Goal: Transaction & Acquisition: Purchase product/service

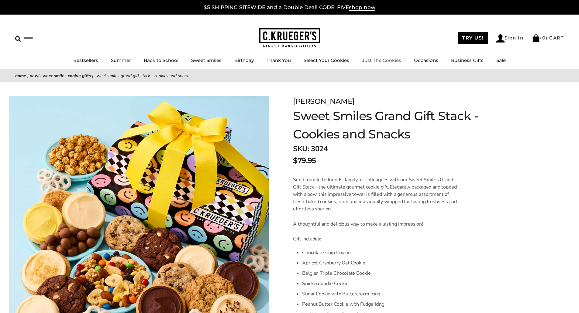
click at [380, 59] on link "Just The Cookies" at bounding box center [381, 60] width 39 height 6
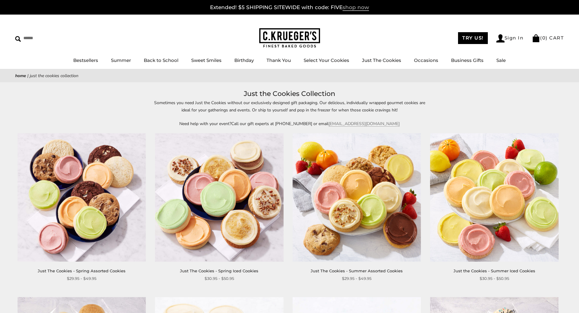
click at [358, 7] on span "shop now" at bounding box center [356, 7] width 26 height 7
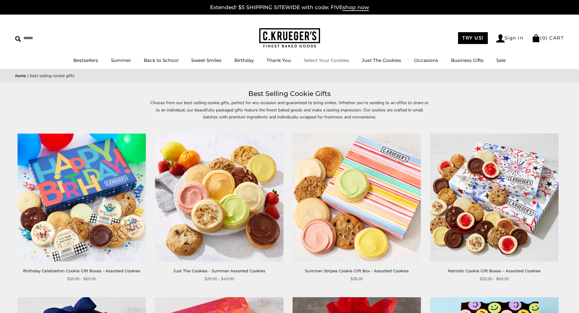
click at [330, 60] on link "Select Your Cookies" at bounding box center [327, 60] width 46 height 6
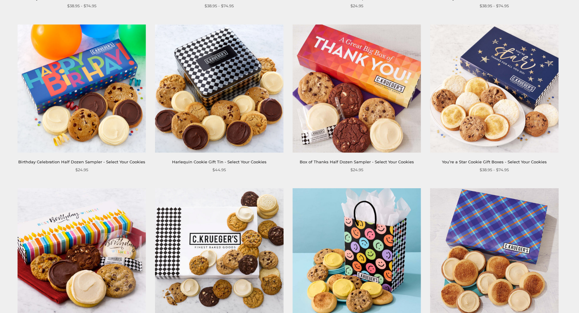
scroll to position [547, 0]
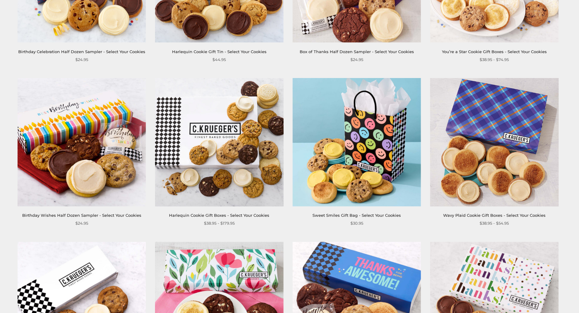
click at [211, 141] on img at bounding box center [219, 142] width 128 height 128
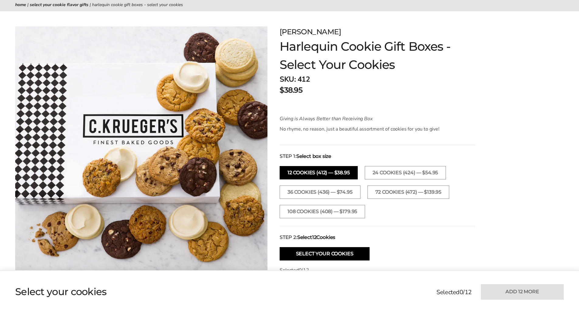
scroll to position [91, 0]
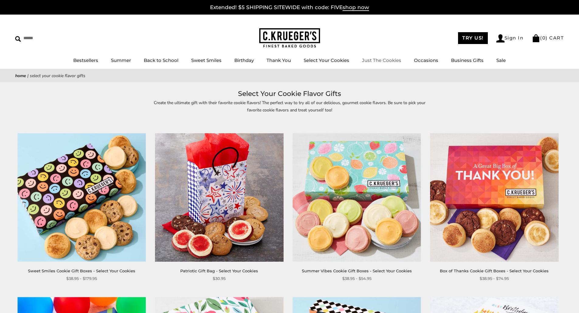
click at [381, 60] on link "Just The Cookies" at bounding box center [381, 60] width 39 height 6
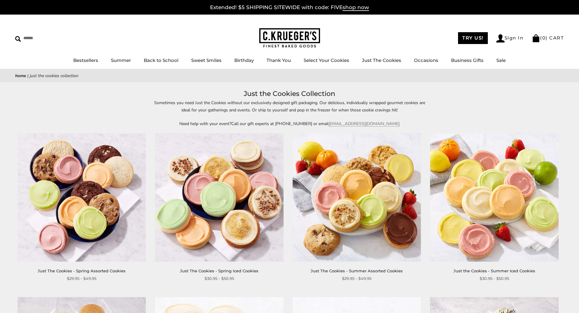
scroll to position [213, 0]
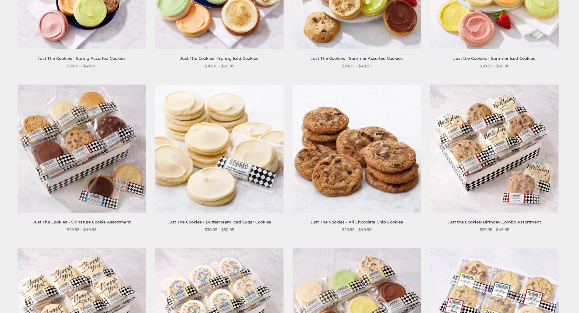
click at [359, 153] on img at bounding box center [357, 148] width 128 height 128
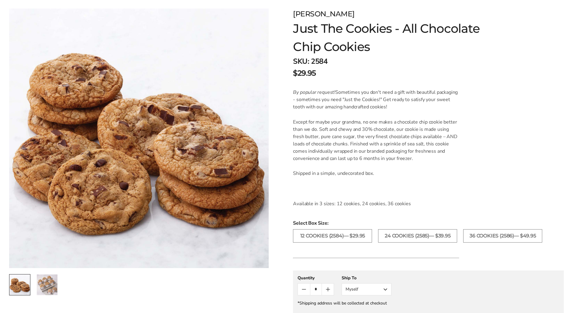
scroll to position [122, 0]
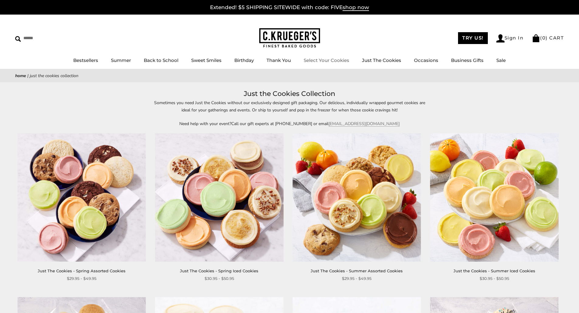
click at [331, 60] on link "Select Your Cookies" at bounding box center [327, 60] width 46 height 6
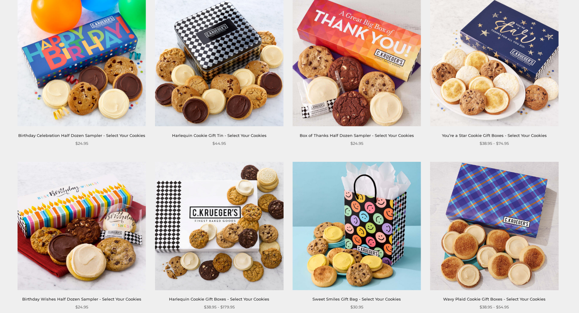
scroll to position [547, 0]
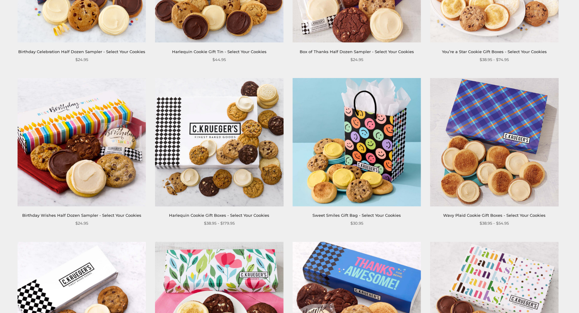
click at [210, 150] on img at bounding box center [219, 142] width 128 height 128
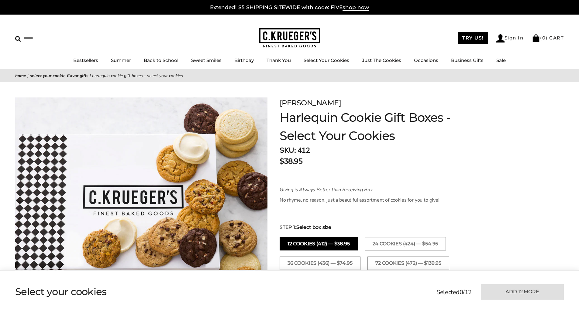
scroll to position [30, 0]
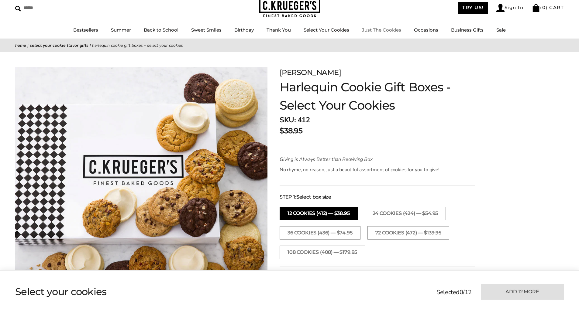
click at [388, 29] on link "Just The Cookies" at bounding box center [381, 30] width 39 height 6
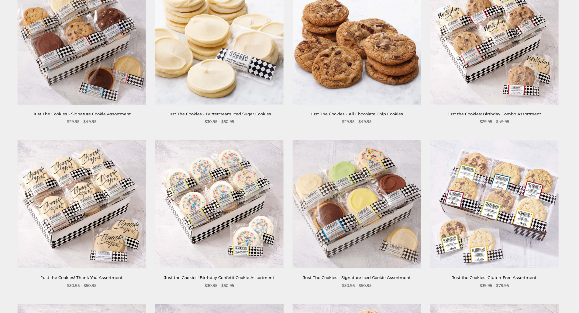
scroll to position [334, 0]
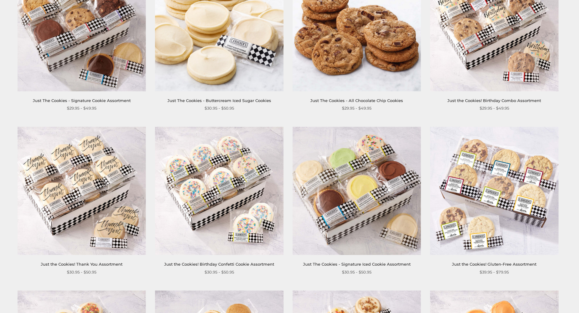
click at [339, 191] on img at bounding box center [357, 191] width 128 height 128
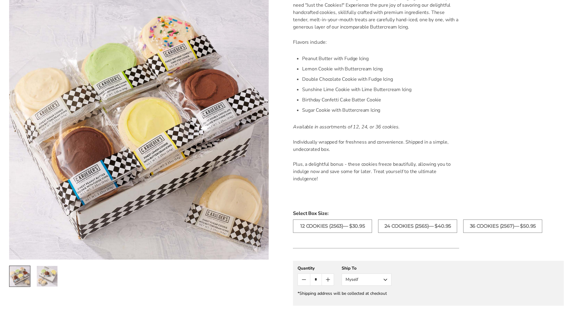
scroll to position [182, 0]
click at [500, 225] on label "36 COOKIES (2567)— $50.95" at bounding box center [502, 225] width 79 height 13
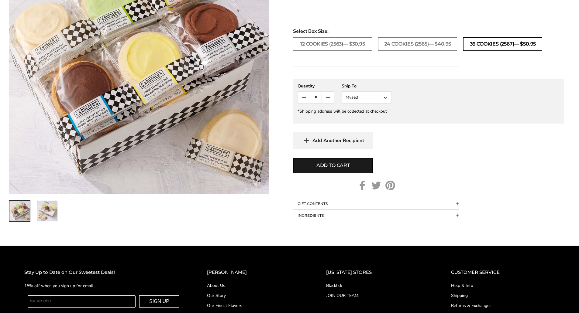
scroll to position [365, 0]
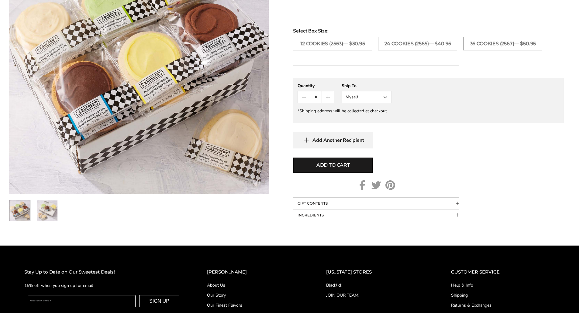
click at [458, 203] on span "Collapsible block button" at bounding box center [457, 203] width 3 height 3
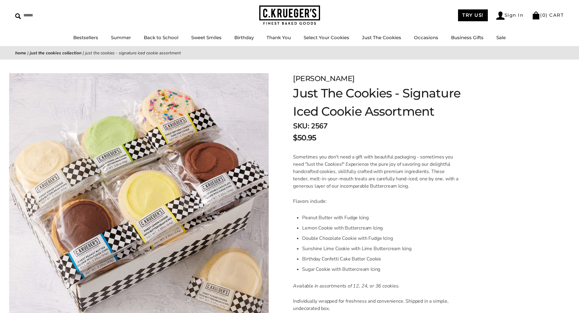
scroll to position [0, 0]
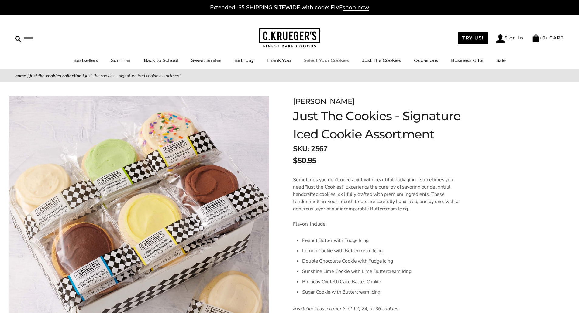
click at [329, 60] on link "Select Your Cookies" at bounding box center [327, 60] width 46 height 6
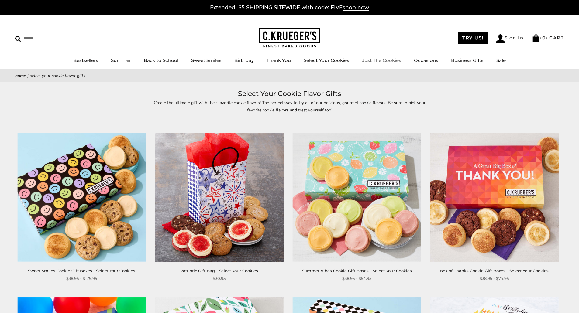
click at [382, 57] on li "Just The Cookies" at bounding box center [381, 61] width 39 height 8
click at [381, 60] on link "Just The Cookies" at bounding box center [381, 60] width 39 height 6
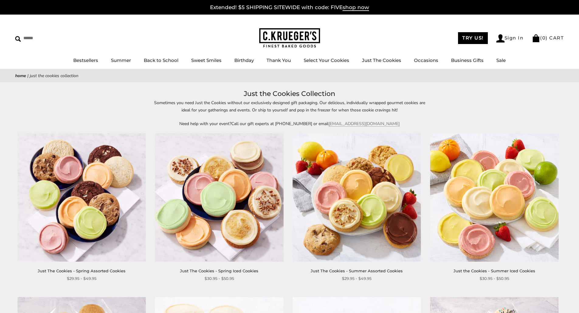
click at [512, 187] on img at bounding box center [494, 197] width 128 height 128
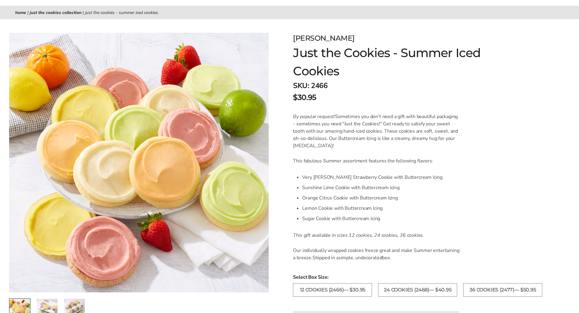
scroll to position [91, 0]
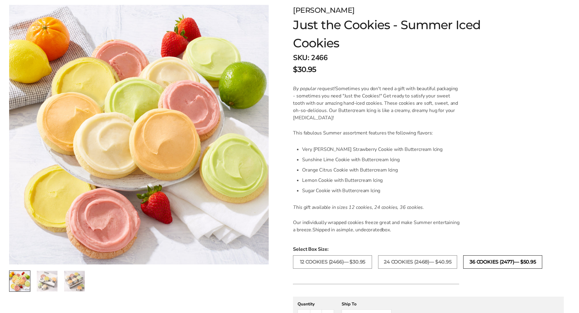
click at [496, 262] on label "36 COOKIES (2477)— $50.95" at bounding box center [502, 262] width 79 height 13
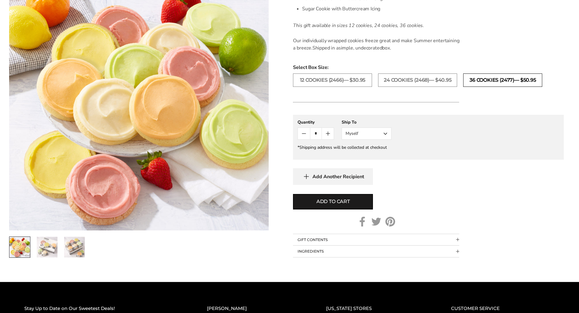
scroll to position [274, 0]
click at [459, 238] on span "Collapsible block button" at bounding box center [457, 239] width 3 height 3
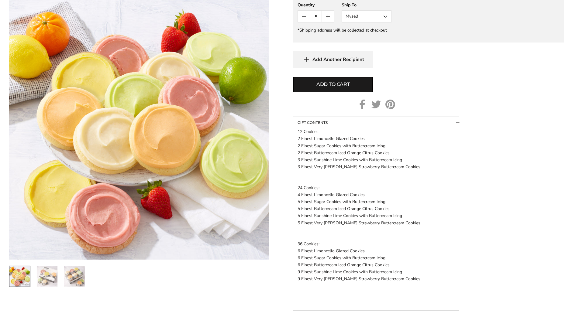
scroll to position [425, 0]
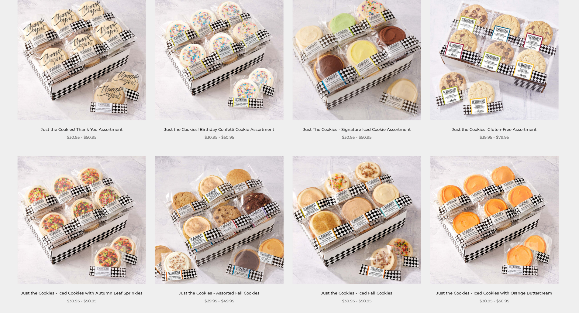
scroll to position [486, 0]
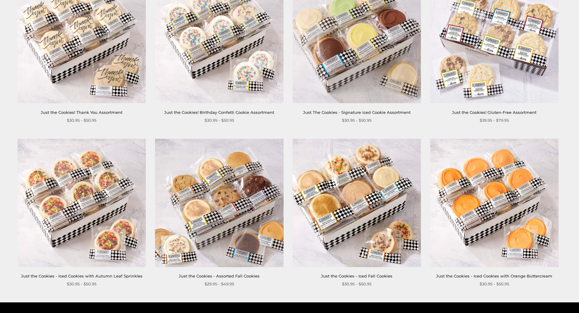
click at [235, 204] on img at bounding box center [219, 203] width 128 height 128
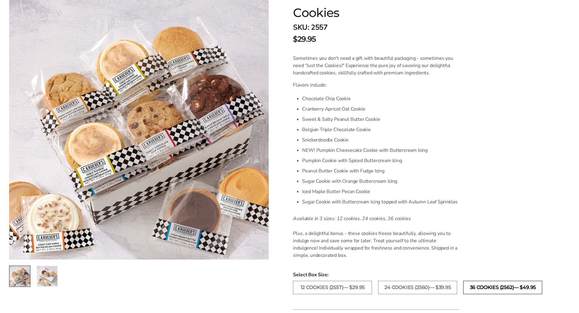
click at [490, 286] on label "36 COOKIES (2562)— $49.95" at bounding box center [502, 287] width 79 height 13
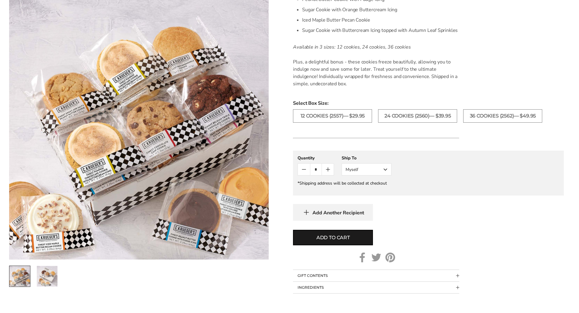
scroll to position [304, 0]
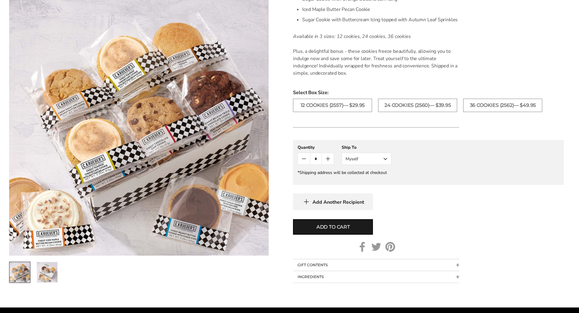
click at [458, 265] on span "Collapsible block button" at bounding box center [457, 265] width 3 height 3
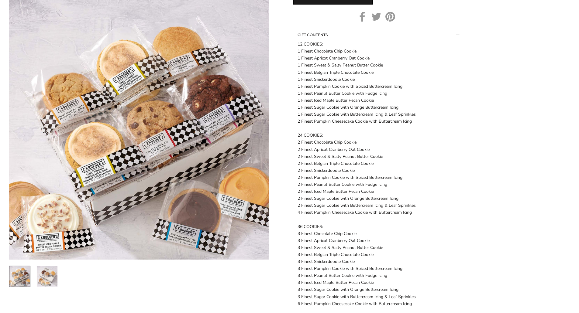
scroll to position [547, 0]
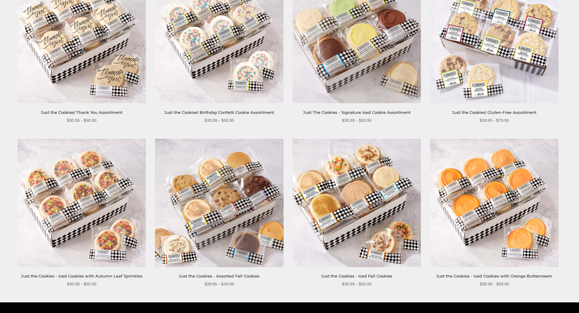
click at [362, 52] on img at bounding box center [357, 39] width 128 height 128
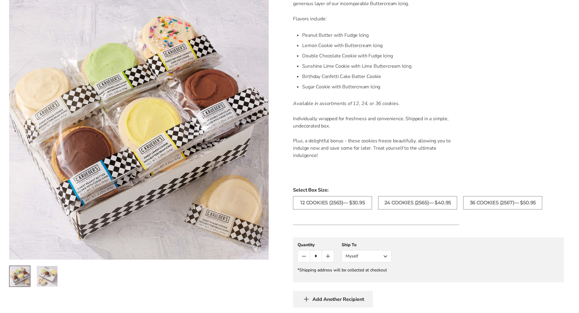
scroll to position [213, 0]
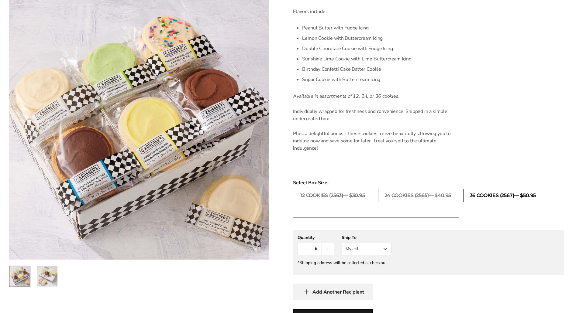
click at [498, 198] on label "36 COOKIES (2567)— $50.95" at bounding box center [502, 195] width 79 height 13
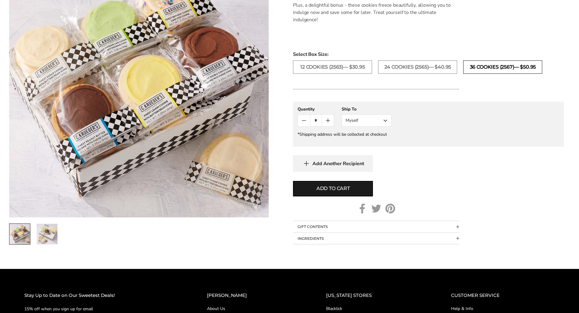
scroll to position [365, 0]
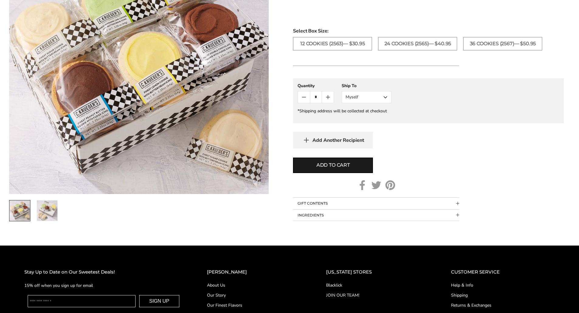
click at [458, 204] on span "Collapsible block button" at bounding box center [457, 203] width 3 height 3
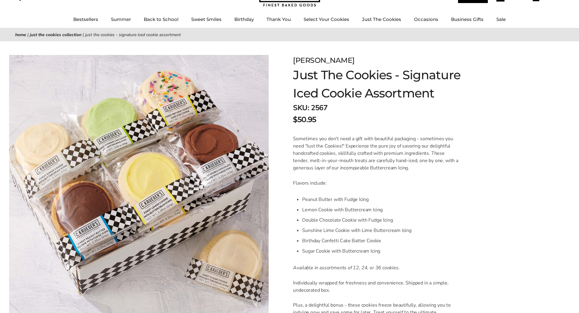
scroll to position [0, 0]
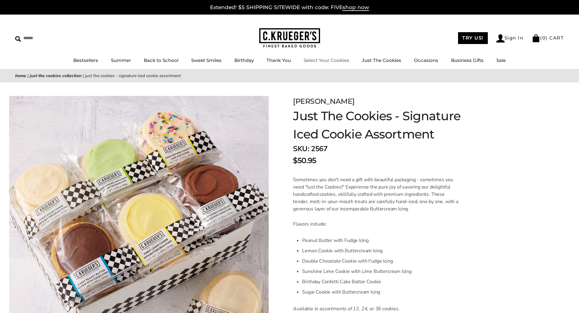
click at [326, 60] on link "Select Your Cookies" at bounding box center [327, 60] width 46 height 6
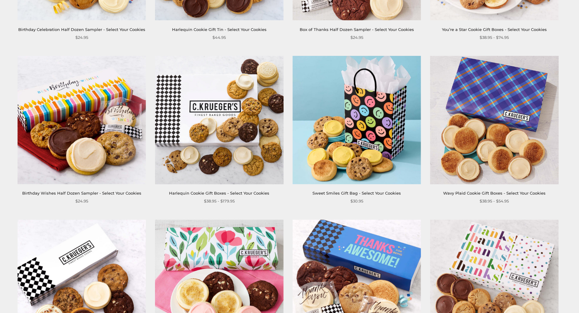
scroll to position [608, 0]
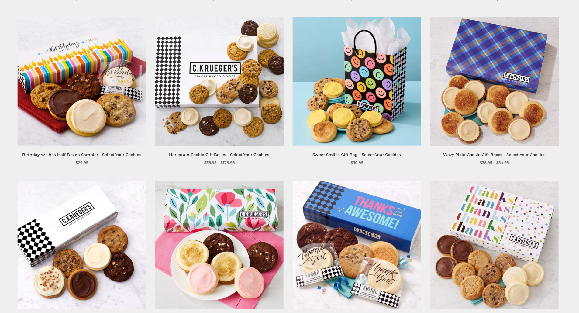
click at [213, 77] on img at bounding box center [219, 81] width 128 height 128
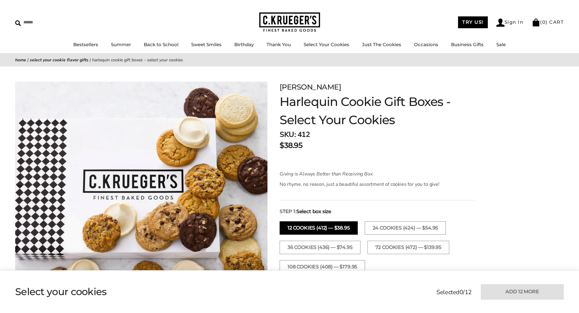
scroll to position [30, 0]
